Goal: Transaction & Acquisition: Purchase product/service

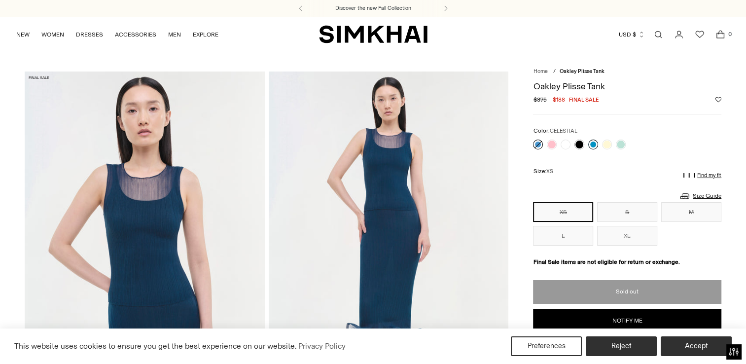
click at [593, 144] on link at bounding box center [593, 144] width 10 height 10
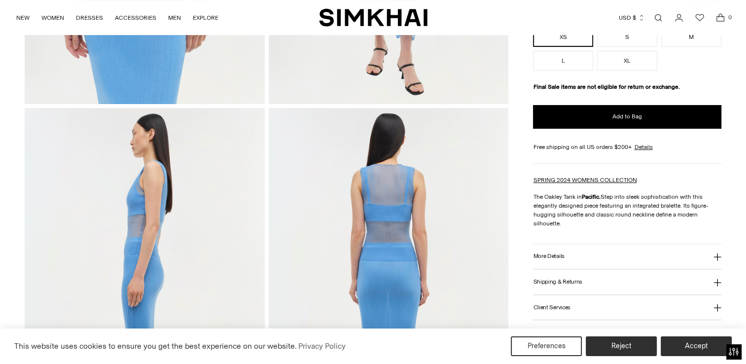
scroll to position [327, 0]
click at [718, 258] on icon at bounding box center [717, 257] width 8 height 8
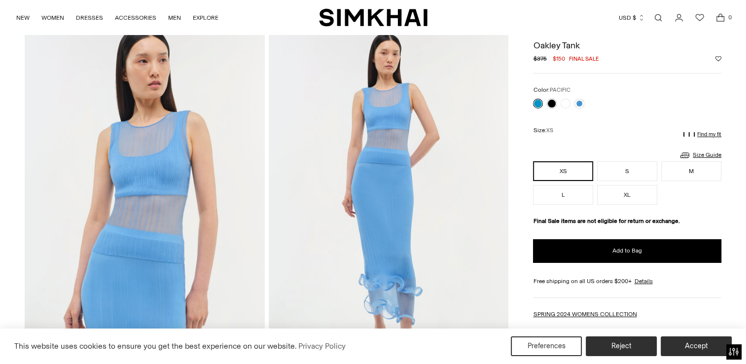
scroll to position [42, 0]
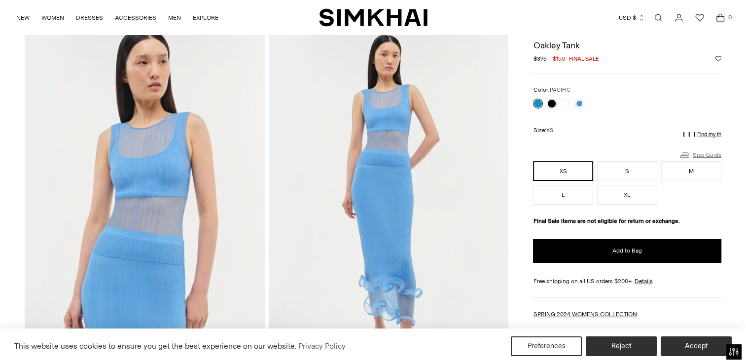
click at [701, 153] on link "Size Guide" at bounding box center [700, 155] width 42 height 12
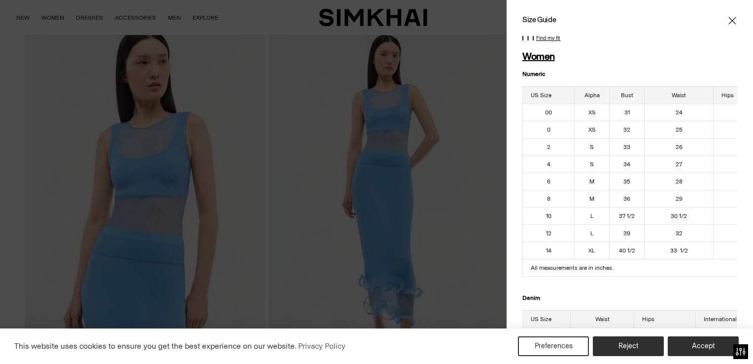
click at [728, 20] on icon "Close" at bounding box center [731, 20] width 7 height 7
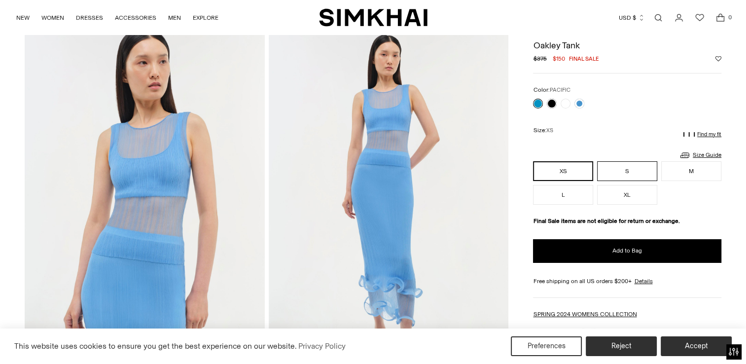
click at [626, 170] on button "S" at bounding box center [627, 171] width 60 height 20
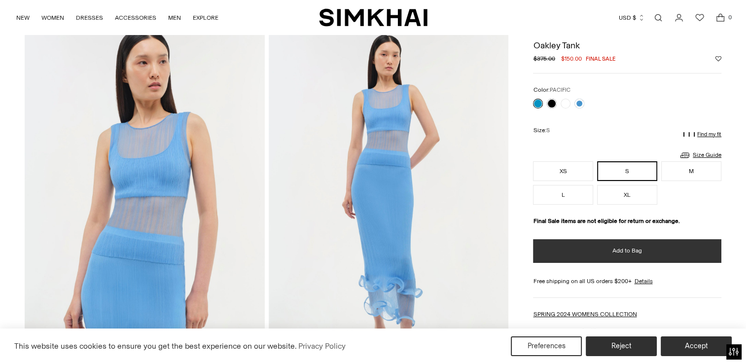
click at [637, 249] on span "Add to Bag" at bounding box center [627, 250] width 30 height 8
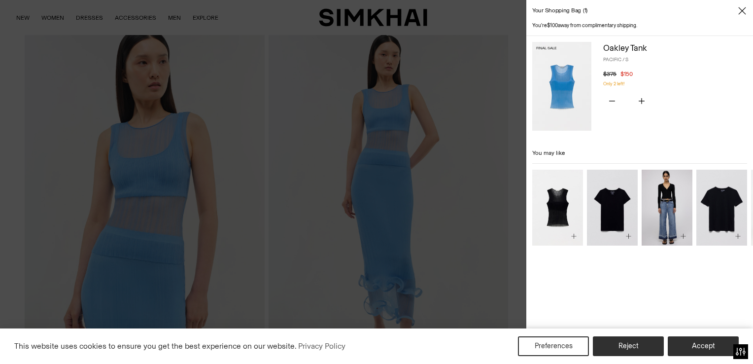
click at [742, 11] on icon "Close" at bounding box center [741, 10] width 7 height 7
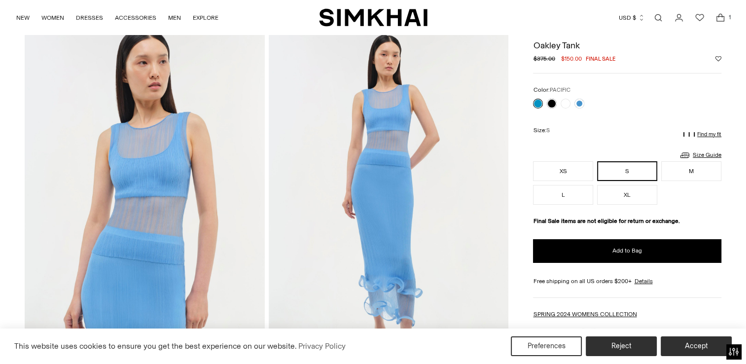
click at [534, 106] on link at bounding box center [538, 104] width 10 height 10
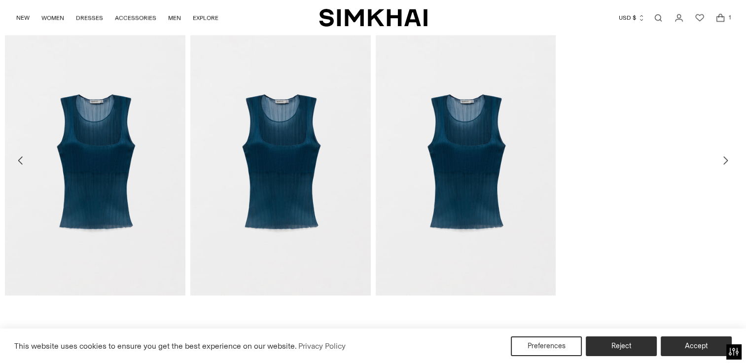
scroll to position [1558, 0]
click at [0, 0] on img at bounding box center [0, 0] width 0 height 0
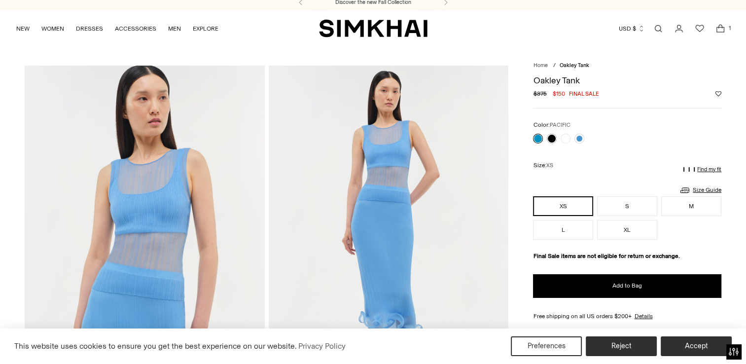
scroll to position [0, 0]
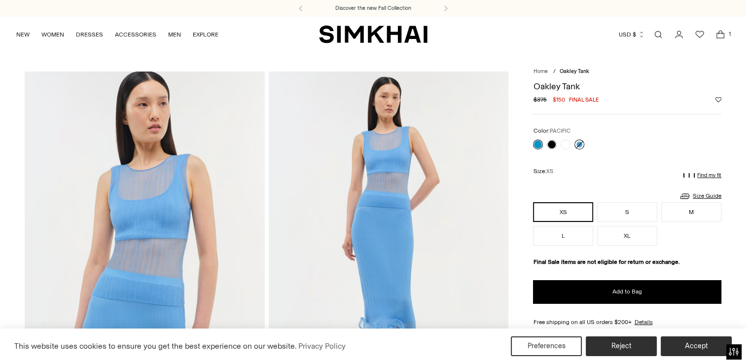
click at [579, 144] on link at bounding box center [579, 144] width 10 height 10
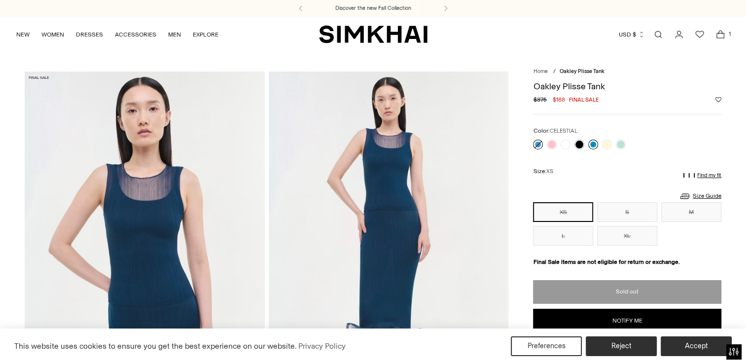
click at [593, 144] on link at bounding box center [593, 144] width 10 height 10
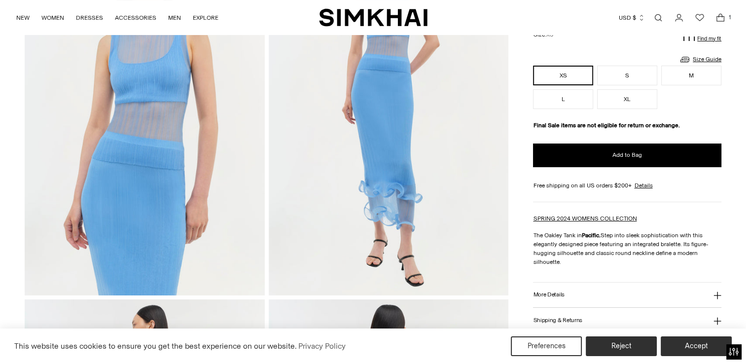
scroll to position [138, 0]
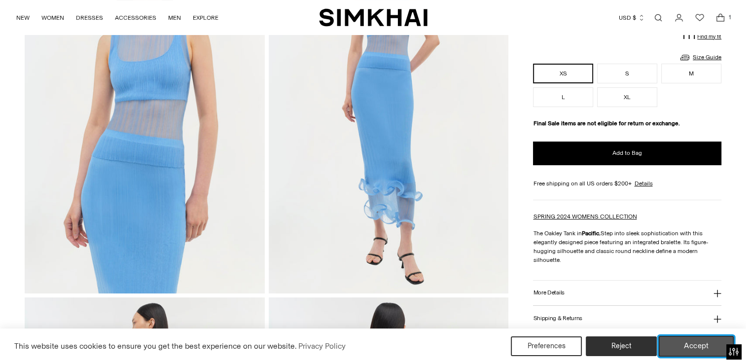
click at [697, 349] on button "Accept" at bounding box center [695, 346] width 75 height 21
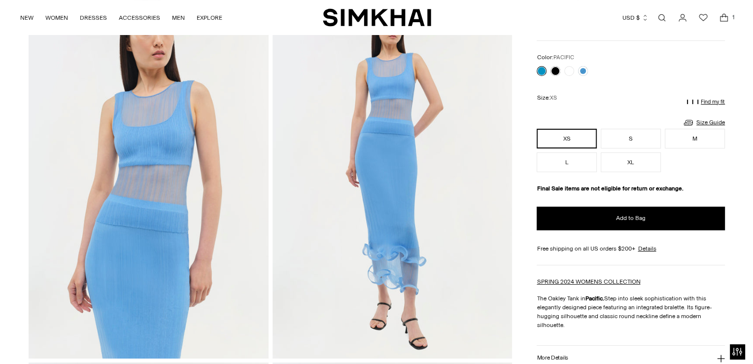
scroll to position [0, 0]
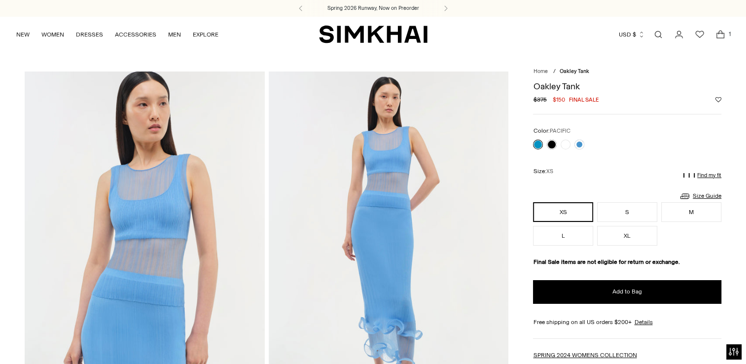
click at [660, 35] on icon "Open search modal" at bounding box center [658, 35] width 11 height 8
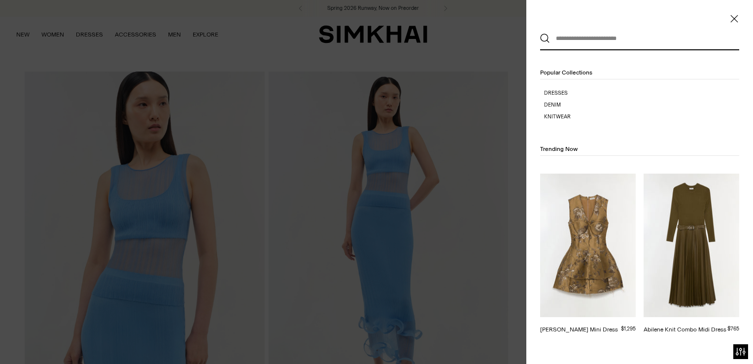
click at [564, 40] on input "text" at bounding box center [637, 39] width 175 height 22
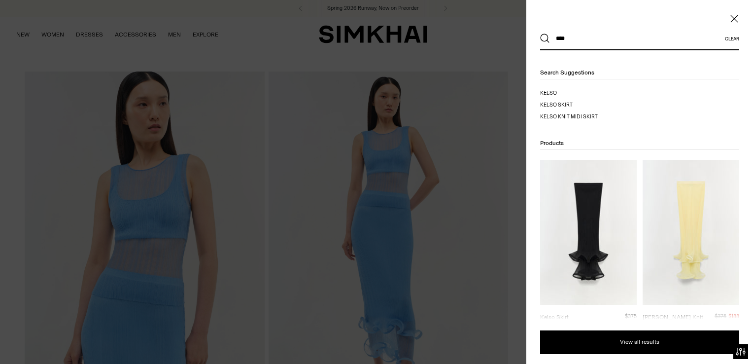
type input "****"
click at [566, 104] on span "o skirt" at bounding box center [563, 105] width 20 height 6
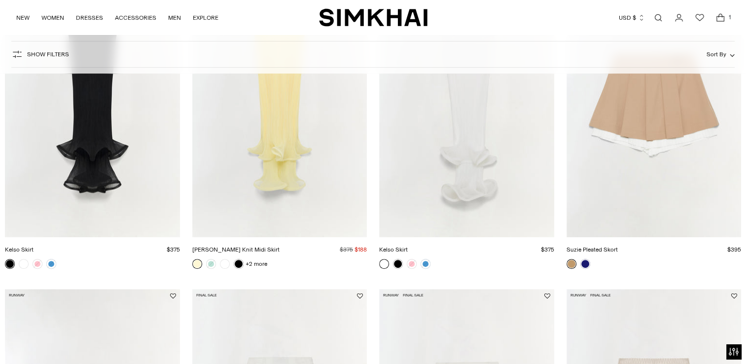
scroll to position [216, 0]
click at [34, 253] on link "Kelso Skirt" at bounding box center [19, 249] width 29 height 7
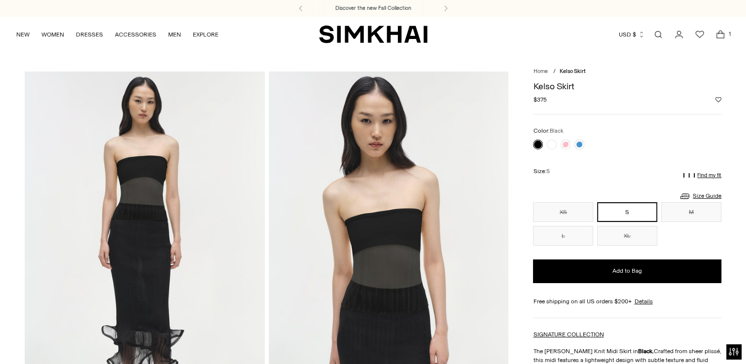
click at [722, 35] on icon "Open cart modal" at bounding box center [720, 35] width 14 height 10
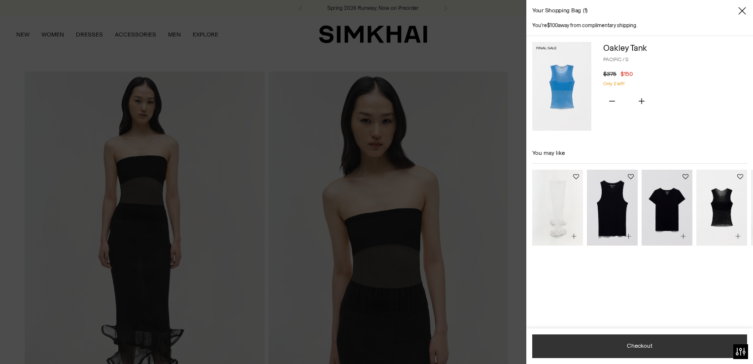
click at [647, 350] on button "Checkout" at bounding box center [639, 346] width 215 height 24
